Goal: Use online tool/utility: Utilize a website feature to perform a specific function

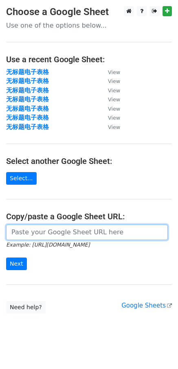
click at [43, 230] on input "url" at bounding box center [86, 232] width 161 height 15
paste input "[URL][DOMAIN_NAME]"
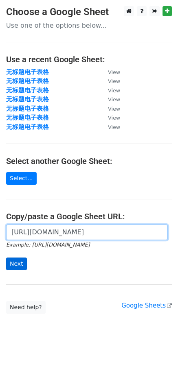
type input "[URL][DOMAIN_NAME]"
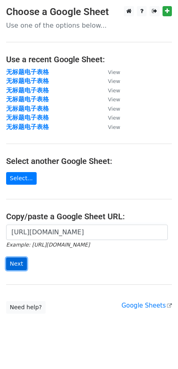
click at [25, 266] on input "Next" at bounding box center [16, 263] width 21 height 13
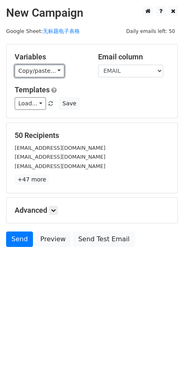
drag, startPoint x: 53, startPoint y: 76, endPoint x: 50, endPoint y: 87, distance: 11.0
click at [53, 76] on link "Copy/paste..." at bounding box center [40, 71] width 50 height 13
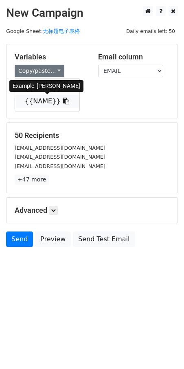
click at [42, 97] on link "{{NAME}}" at bounding box center [47, 101] width 64 height 13
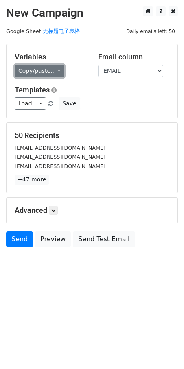
click at [41, 65] on link "Copy/paste..." at bounding box center [40, 71] width 50 height 13
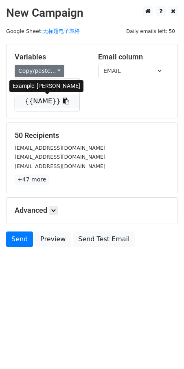
click at [32, 100] on link "{{NAME}}" at bounding box center [47, 101] width 64 height 13
